Goal: Transaction & Acquisition: Obtain resource

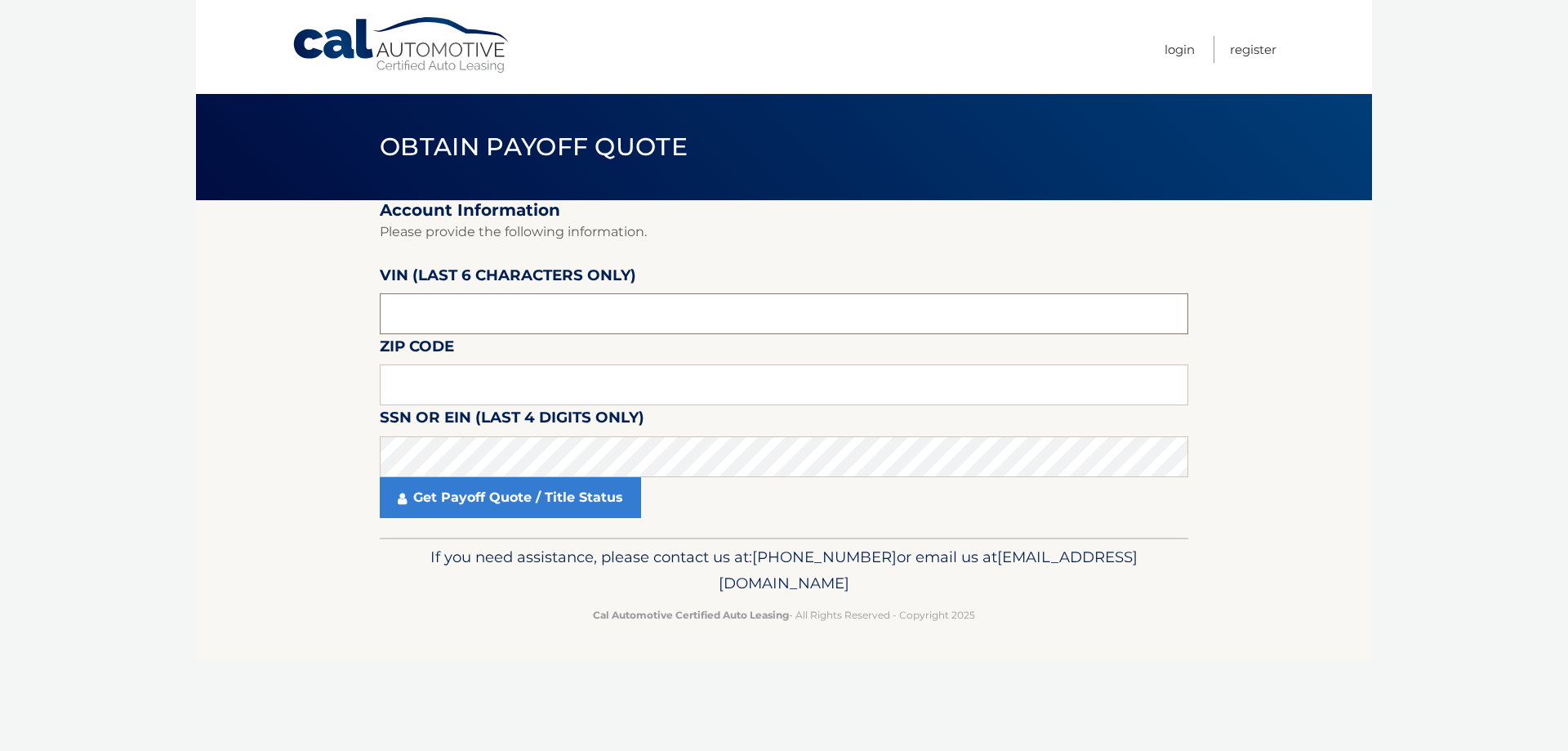
drag, startPoint x: 430, startPoint y: 316, endPoint x: 327, endPoint y: 297, distance: 104.7
click at [327, 297] on section "Account Information Please provide the following information. [PERSON_NAME] (la…" at bounding box center [784, 368] width 1176 height 337
type input "535220"
click at [404, 385] on input "text" at bounding box center [784, 384] width 808 height 41
click at [252, 520] on section "Account Information Please provide the following information. [PERSON_NAME] (la…" at bounding box center [784, 368] width 1176 height 337
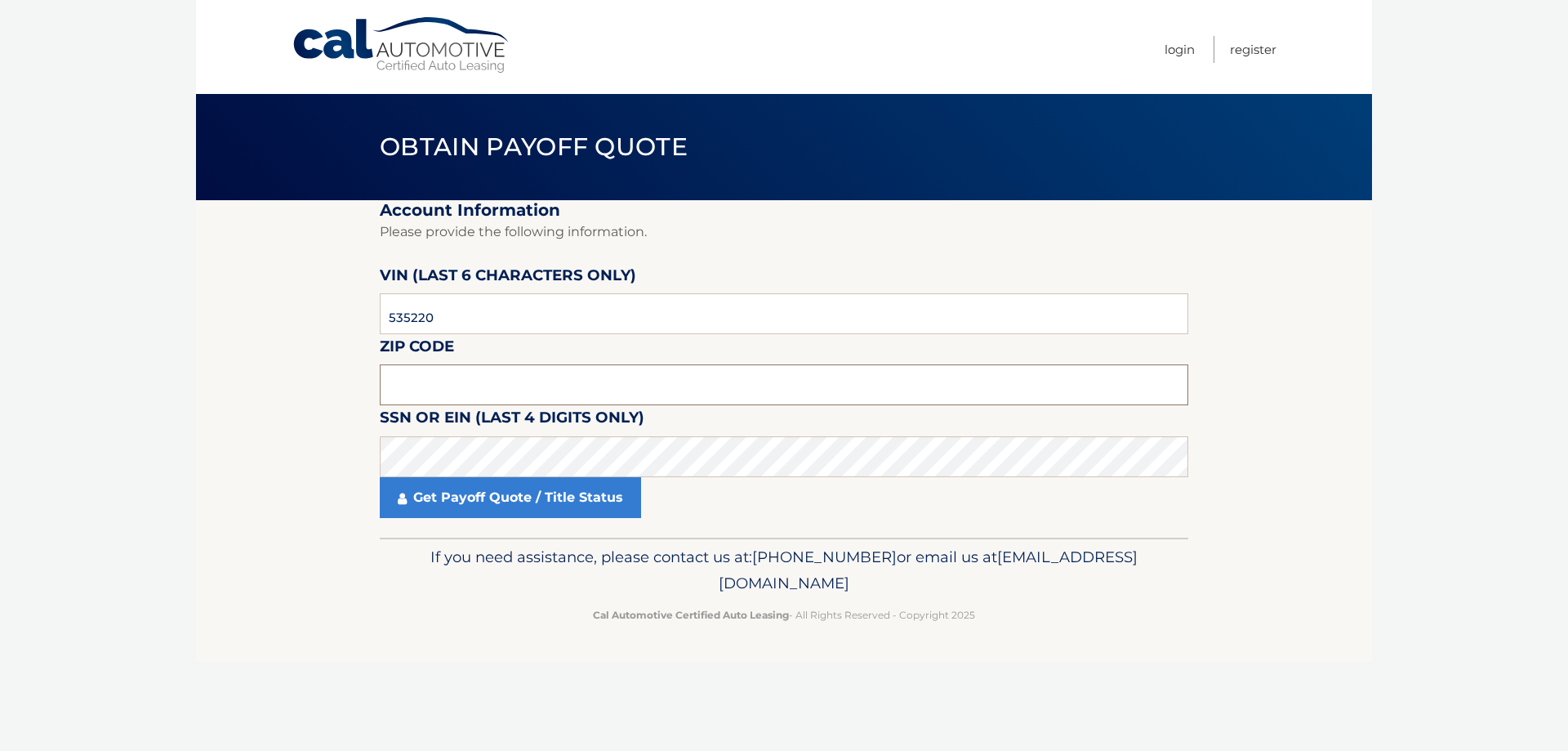
click at [419, 379] on input "text" at bounding box center [784, 384] width 808 height 41
type input "33974"
click at [465, 494] on link "Get Payoff Quote / Title Status" at bounding box center [510, 497] width 262 height 41
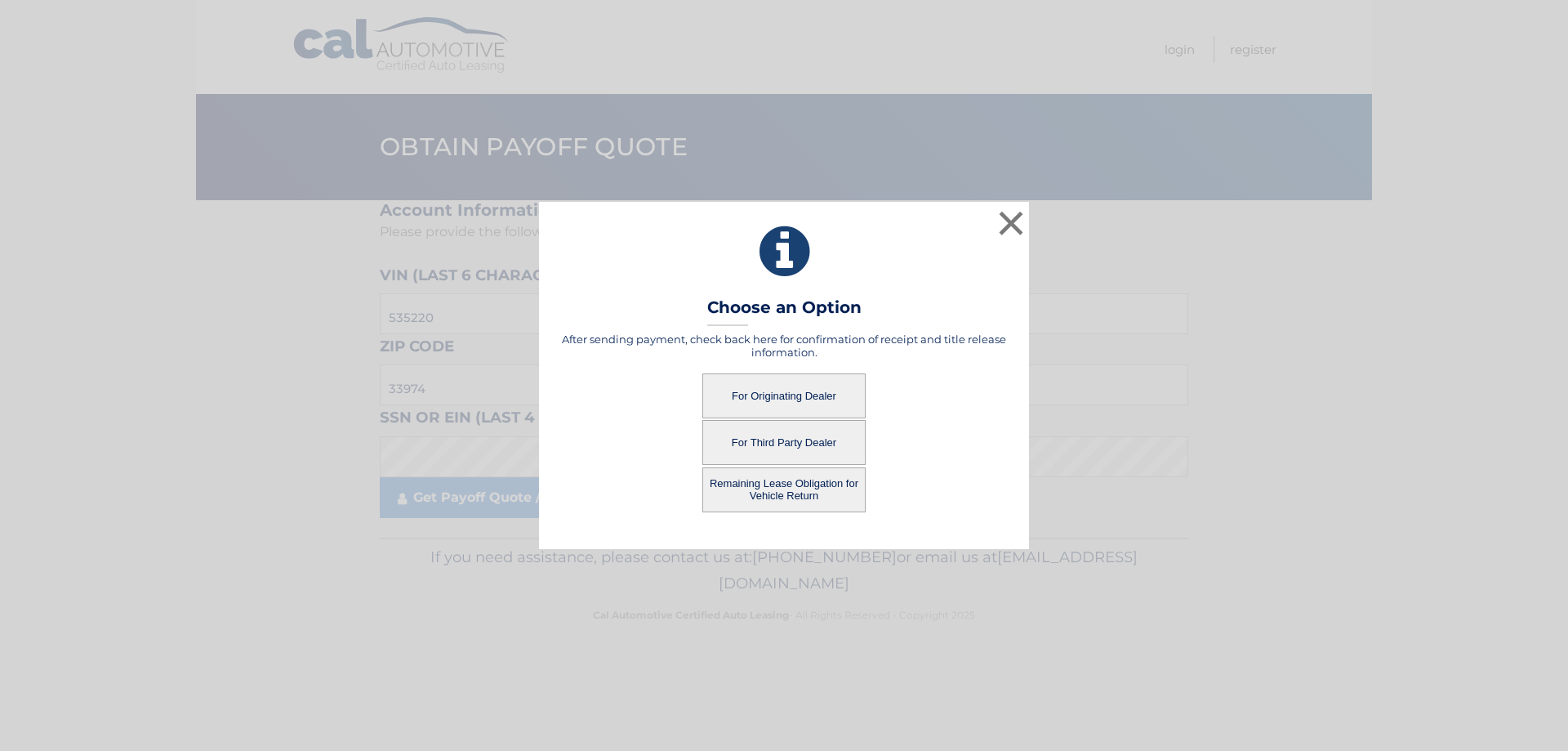
click at [805, 394] on button "For Originating Dealer" at bounding box center [784, 396] width 163 height 45
click at [816, 391] on button "For Originating Dealer" at bounding box center [784, 396] width 163 height 45
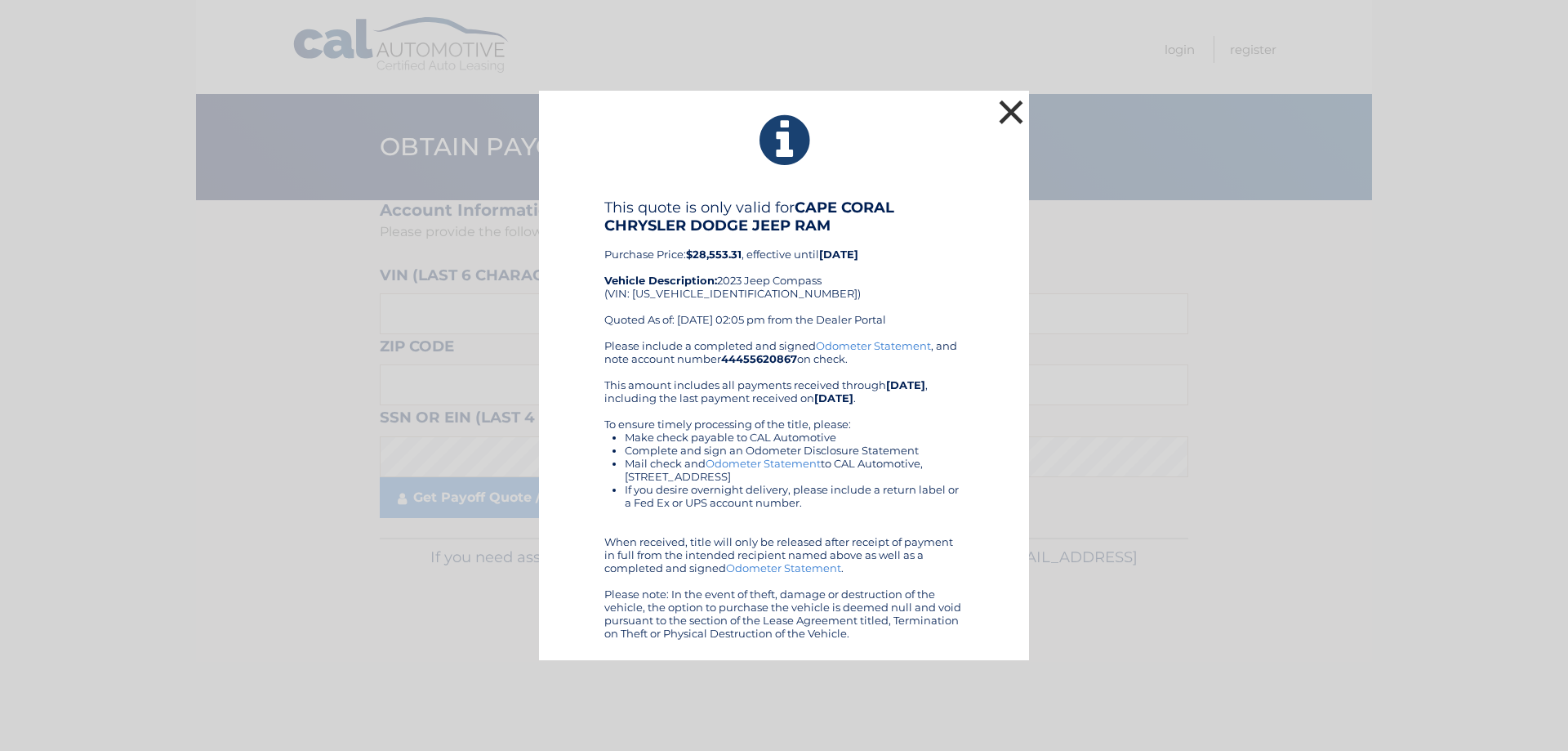
click at [1010, 104] on button "×" at bounding box center [1011, 112] width 32 height 32
